Goal: Transaction & Acquisition: Purchase product/service

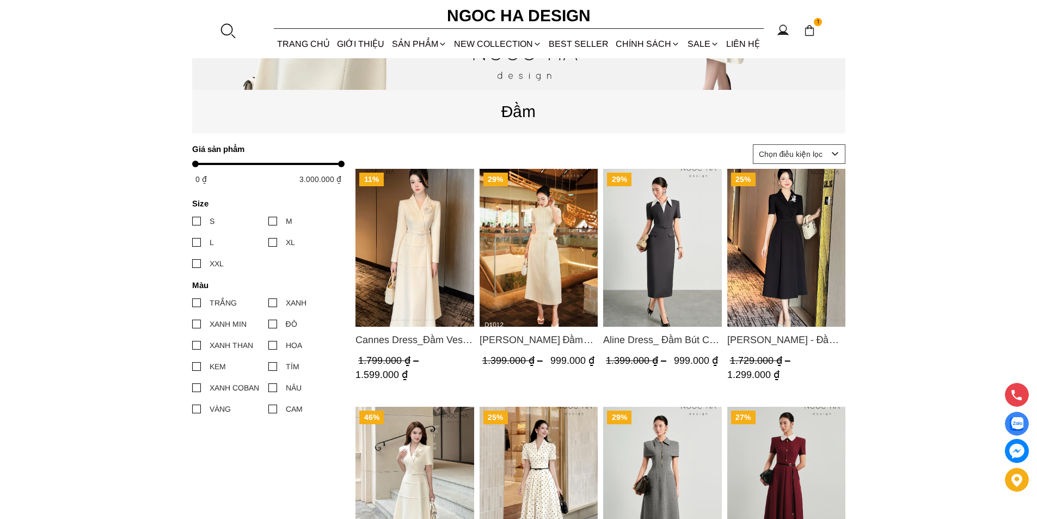
click at [405, 285] on img "Product image - Cannes Dress_Đầm Vest Tay Dài Đính Hoa Màu Kem D764" at bounding box center [415, 248] width 119 height 158
